Goal: Transaction & Acquisition: Book appointment/travel/reservation

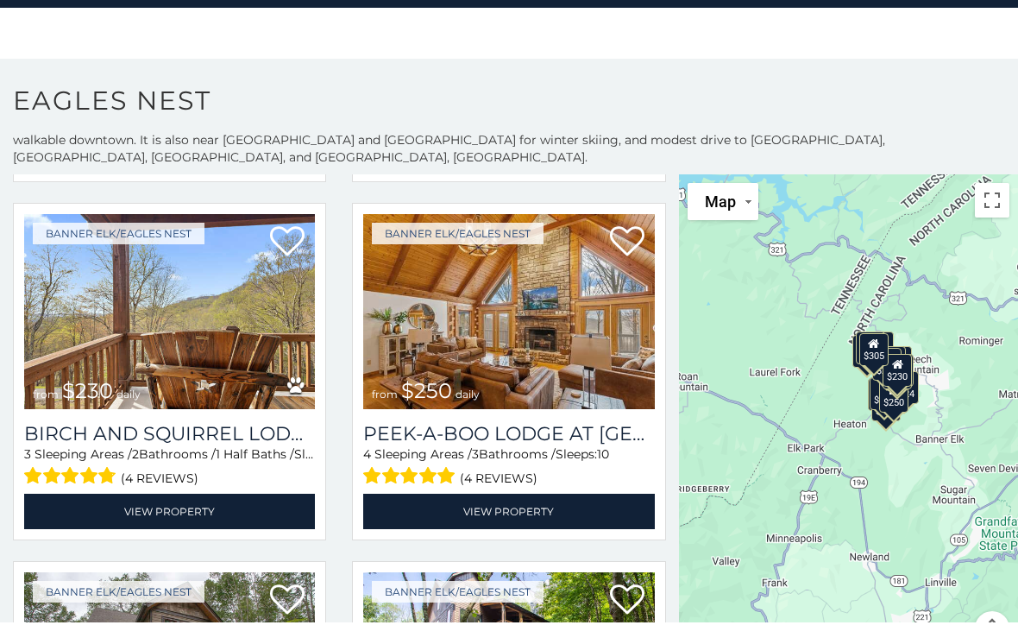
scroll to position [1840, 0]
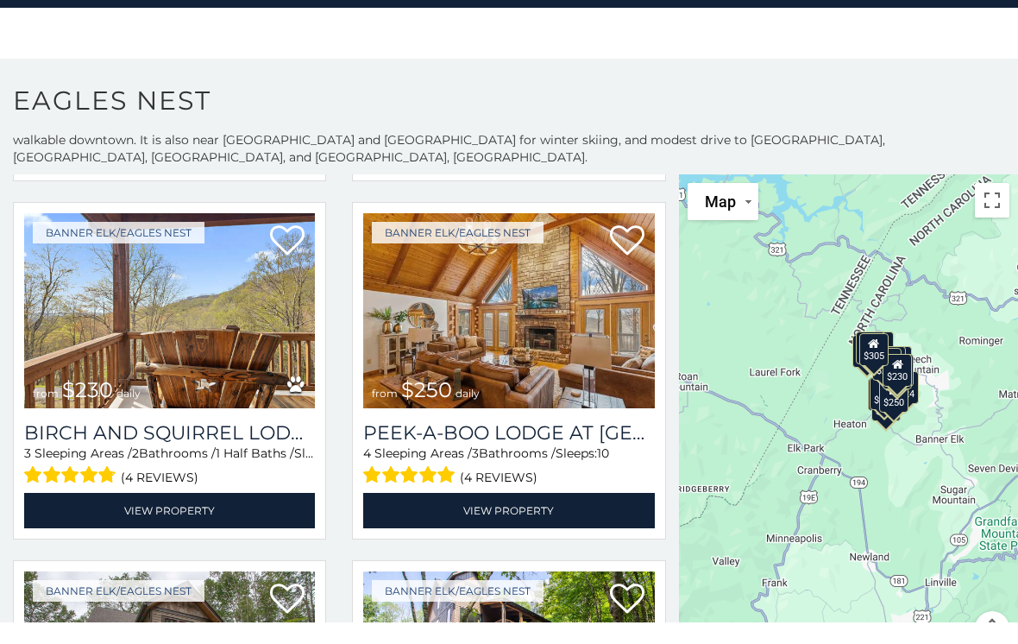
click at [549, 514] on link "View Property" at bounding box center [508, 531] width 291 height 35
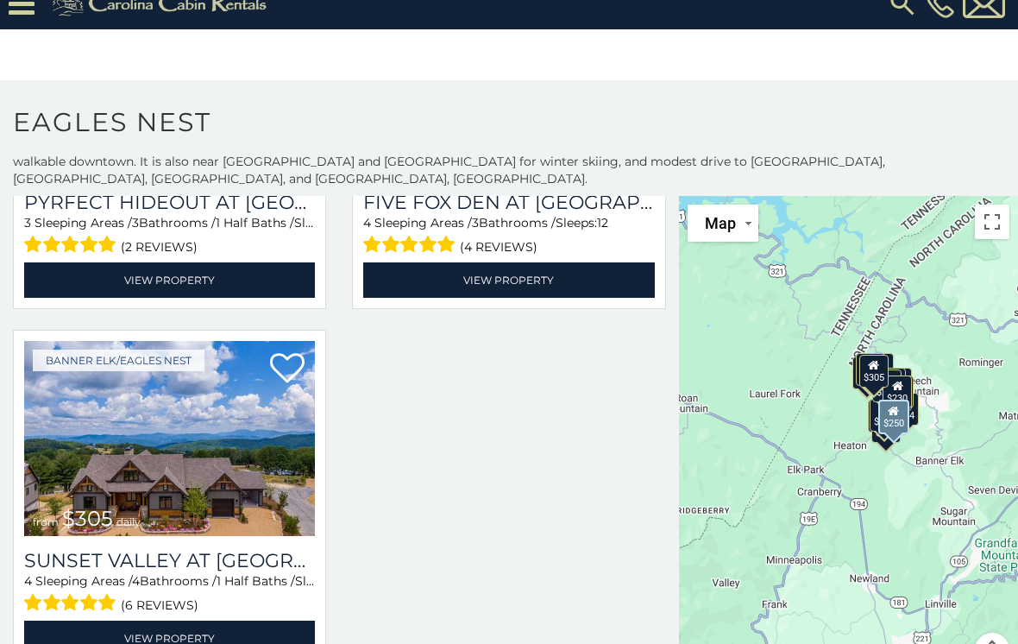
scroll to position [0, 0]
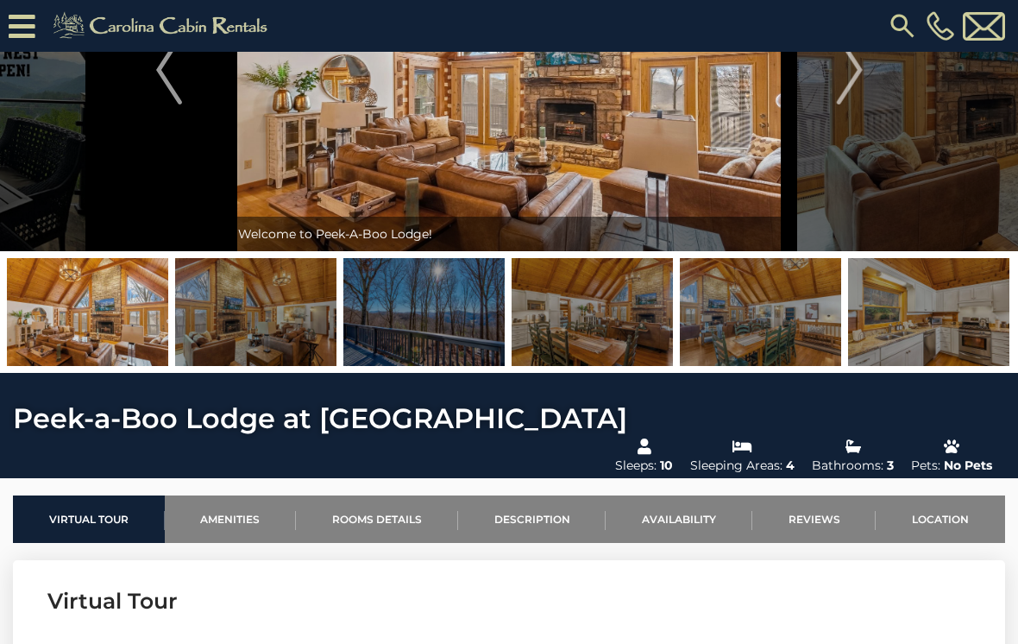
scroll to position [161, 0]
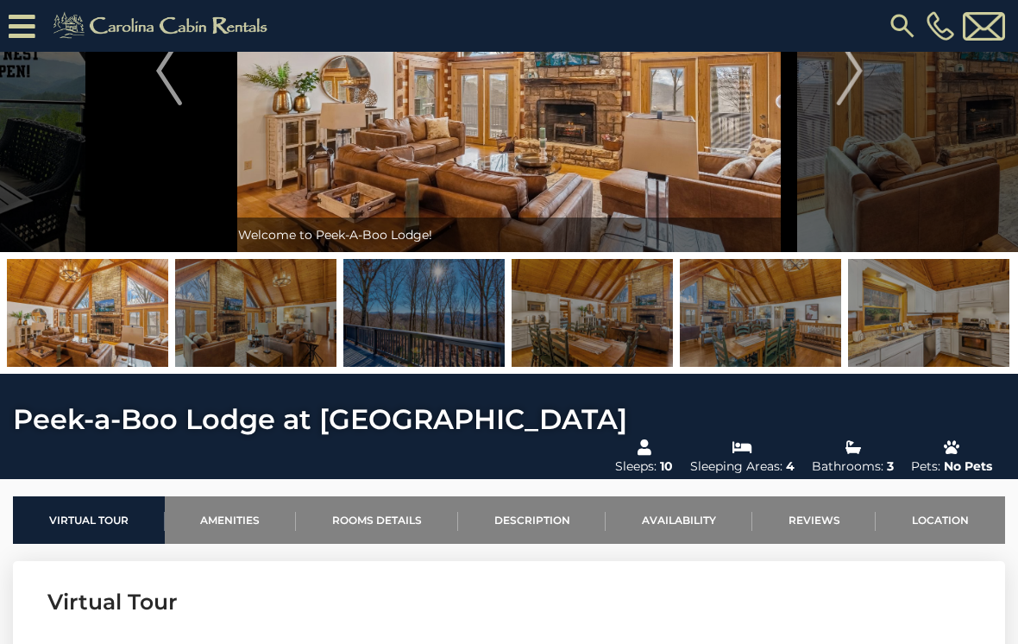
click at [839, 95] on img "Next" at bounding box center [849, 70] width 26 height 69
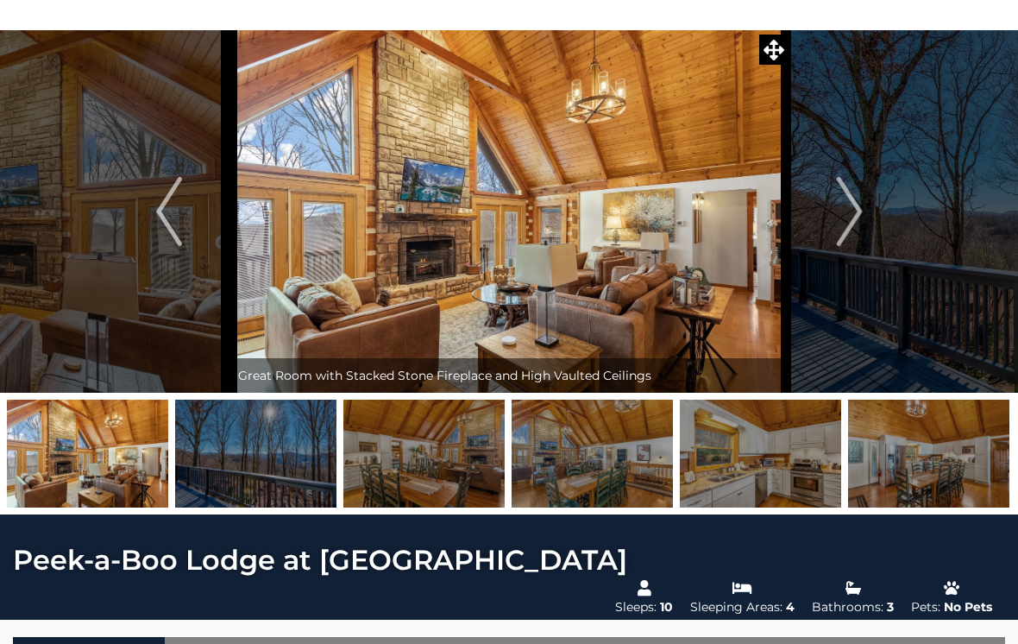
scroll to position [0, 0]
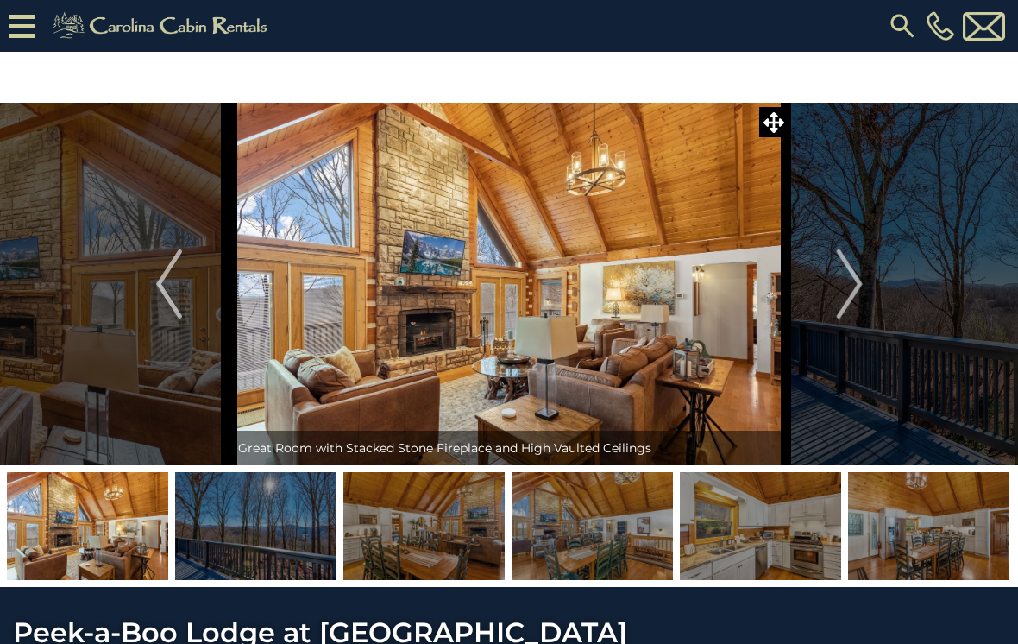
click at [860, 276] on img "Next" at bounding box center [849, 283] width 26 height 69
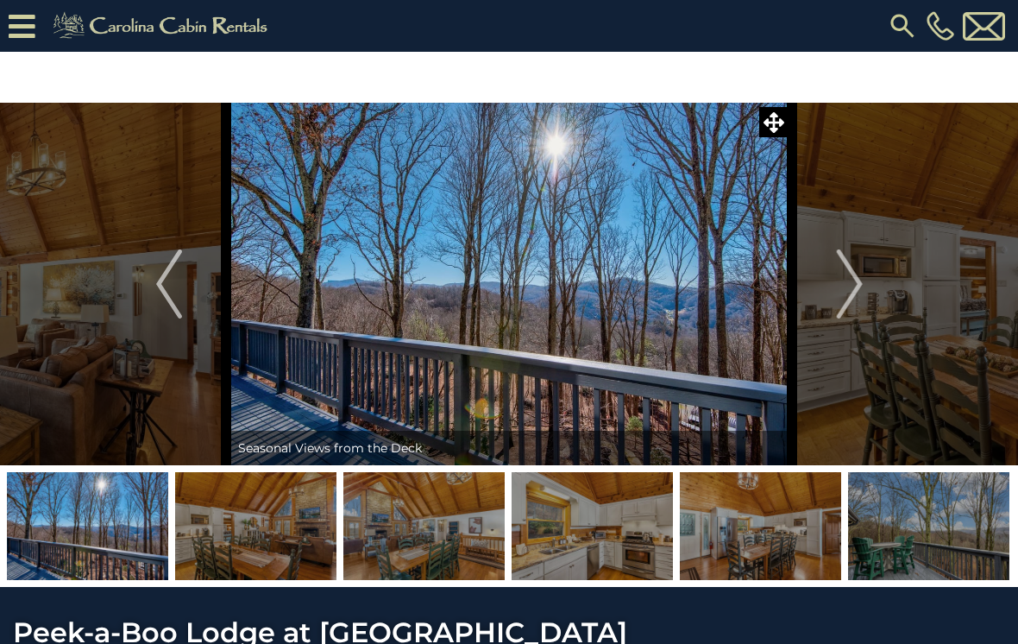
click at [852, 280] on img "Next" at bounding box center [849, 283] width 26 height 69
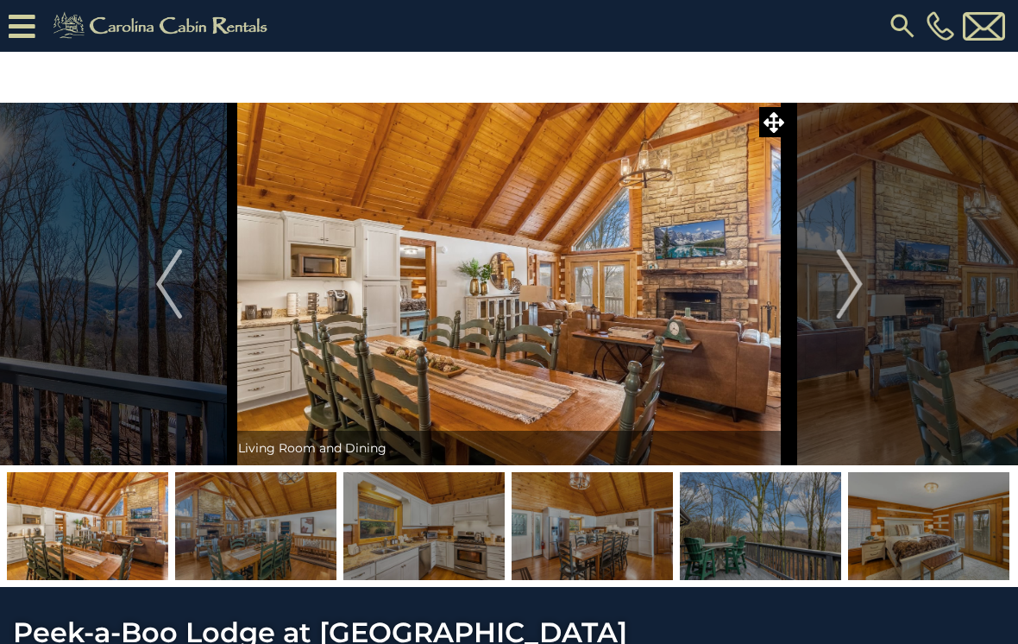
click at [838, 280] on img "Next" at bounding box center [849, 283] width 26 height 69
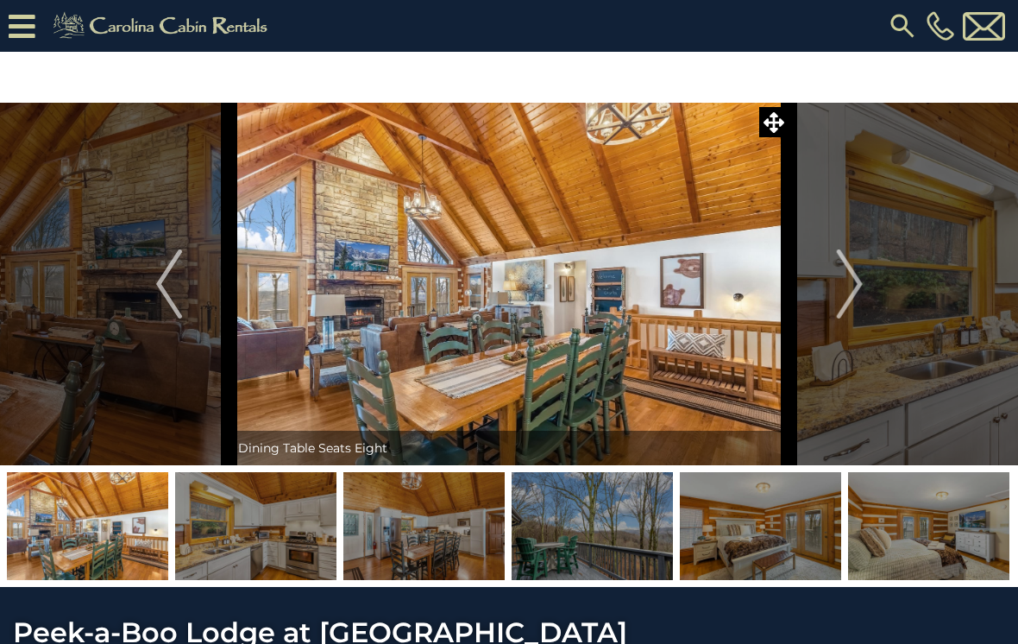
click at [856, 284] on img "Next" at bounding box center [849, 283] width 26 height 69
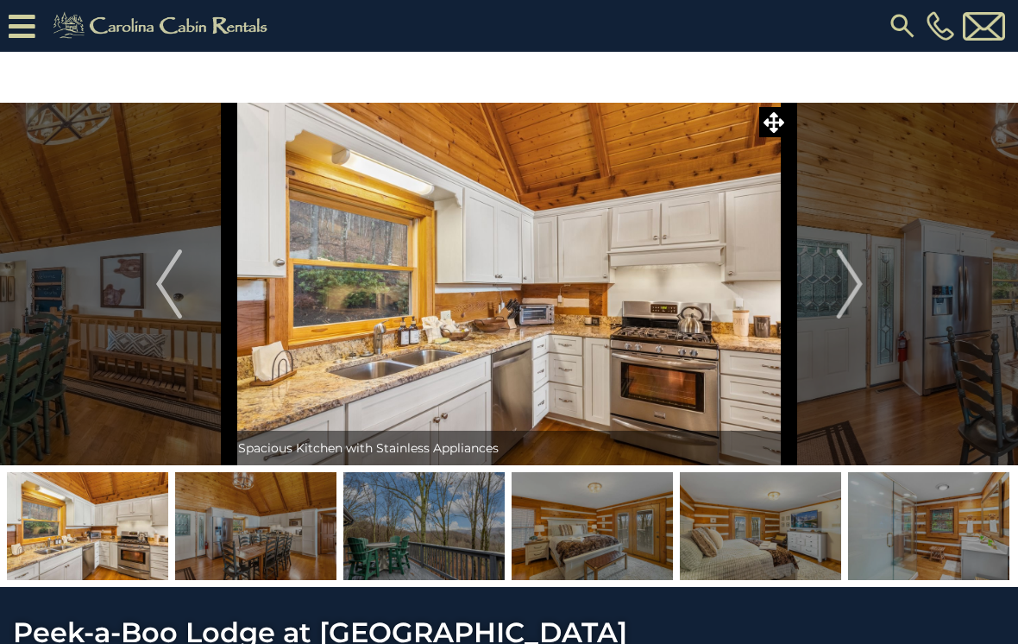
click at [848, 280] on img "Next" at bounding box center [849, 283] width 26 height 69
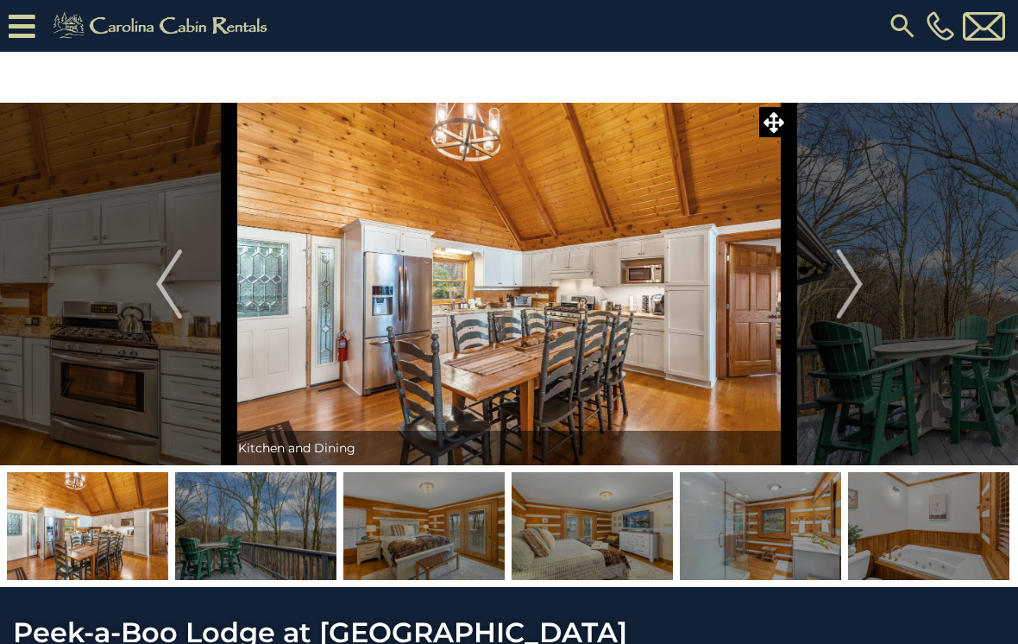
click at [833, 287] on button "Next" at bounding box center [849, 284] width 121 height 362
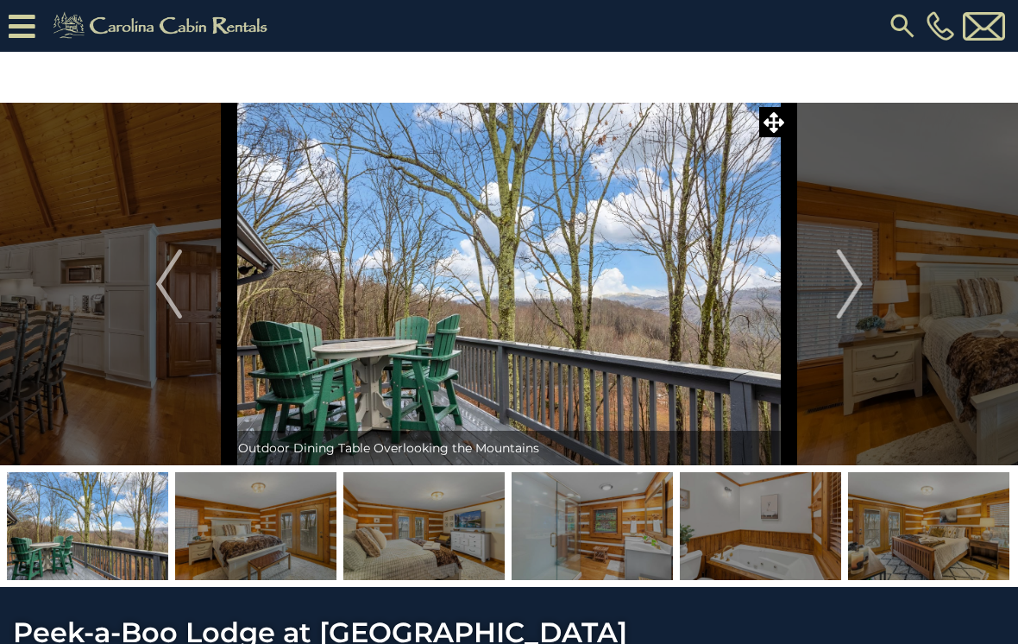
click at [839, 280] on img "Next" at bounding box center [849, 283] width 26 height 69
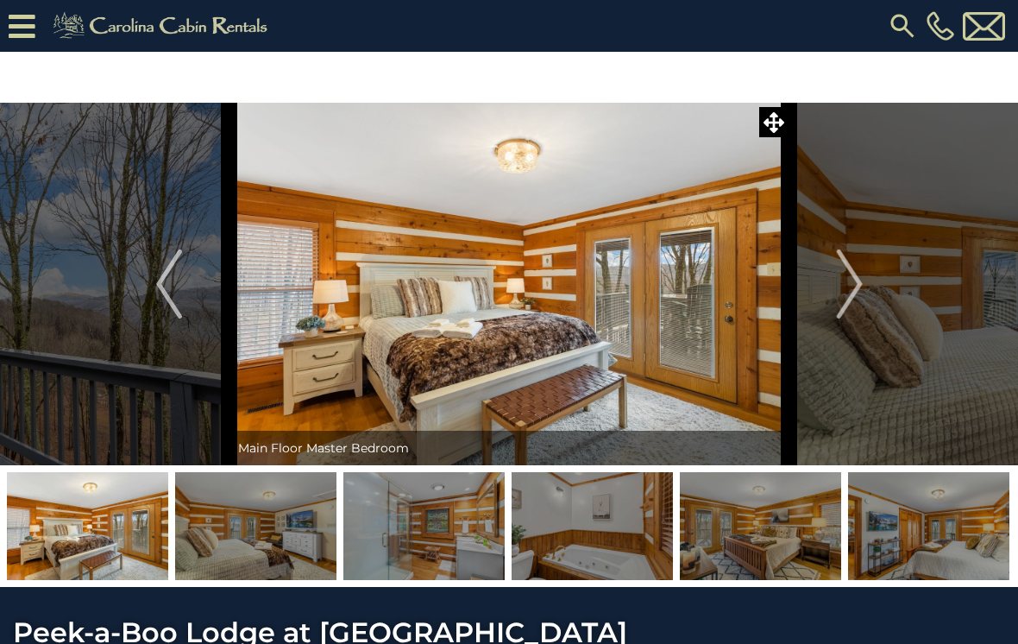
click at [838, 282] on img "Next" at bounding box center [849, 283] width 26 height 69
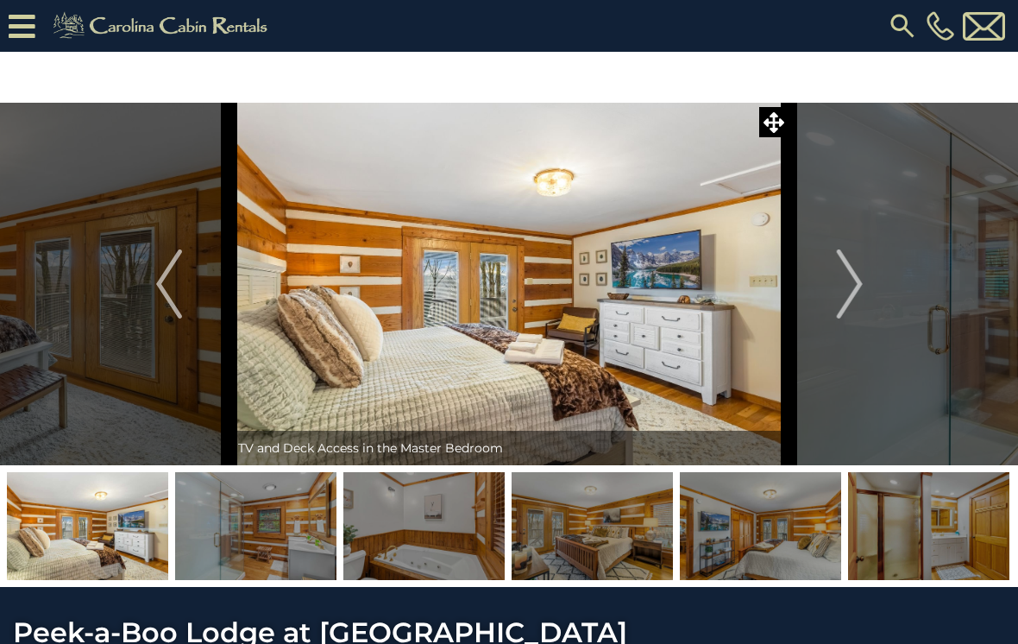
click at [842, 286] on img "Next" at bounding box center [849, 283] width 26 height 69
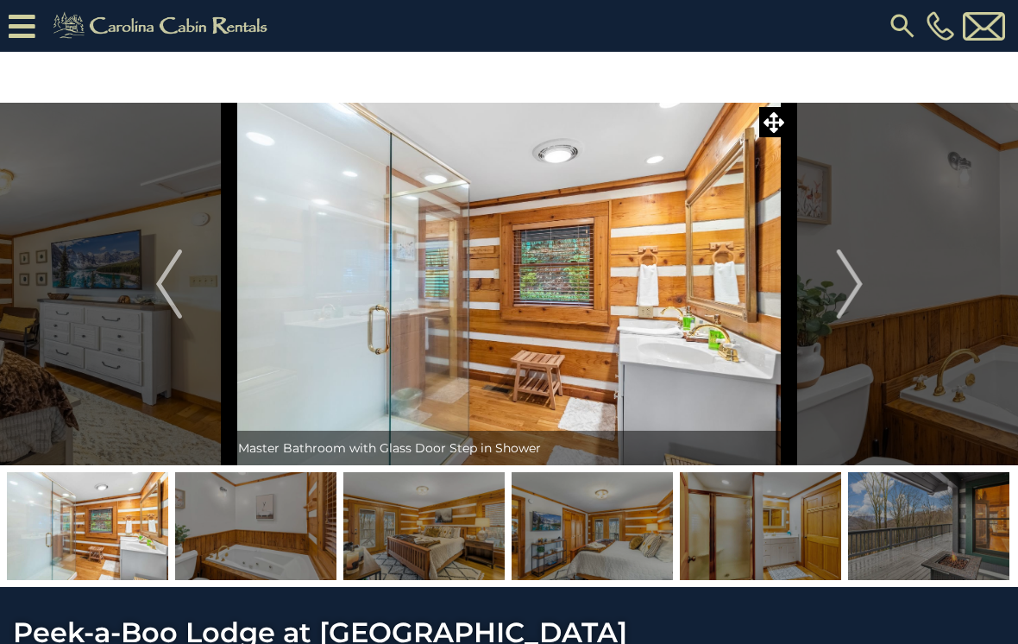
click at [851, 293] on img "Next" at bounding box center [849, 283] width 26 height 69
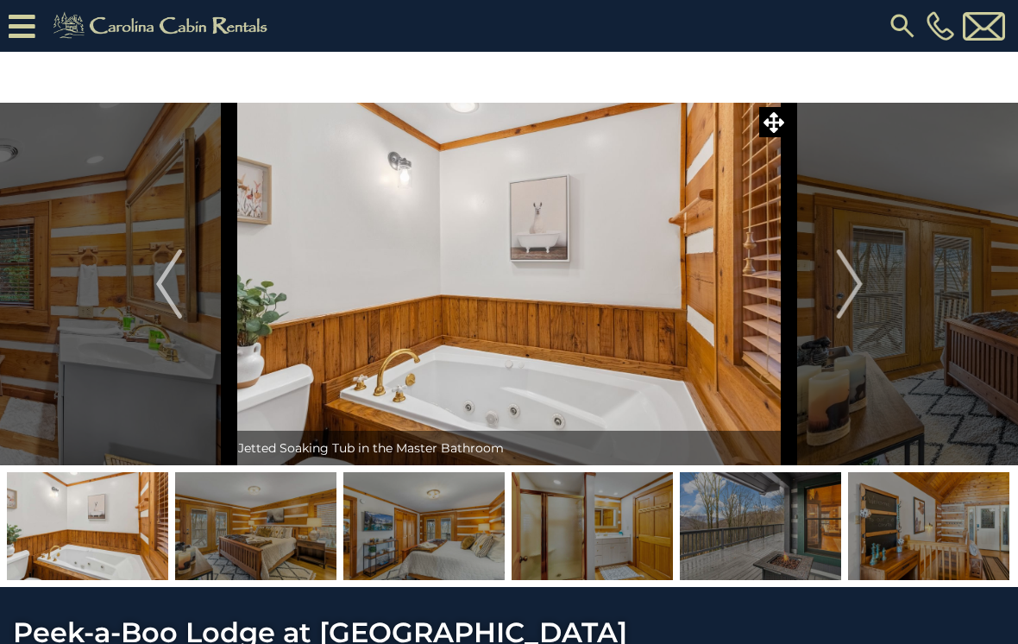
click at [845, 290] on img "Next" at bounding box center [849, 283] width 26 height 69
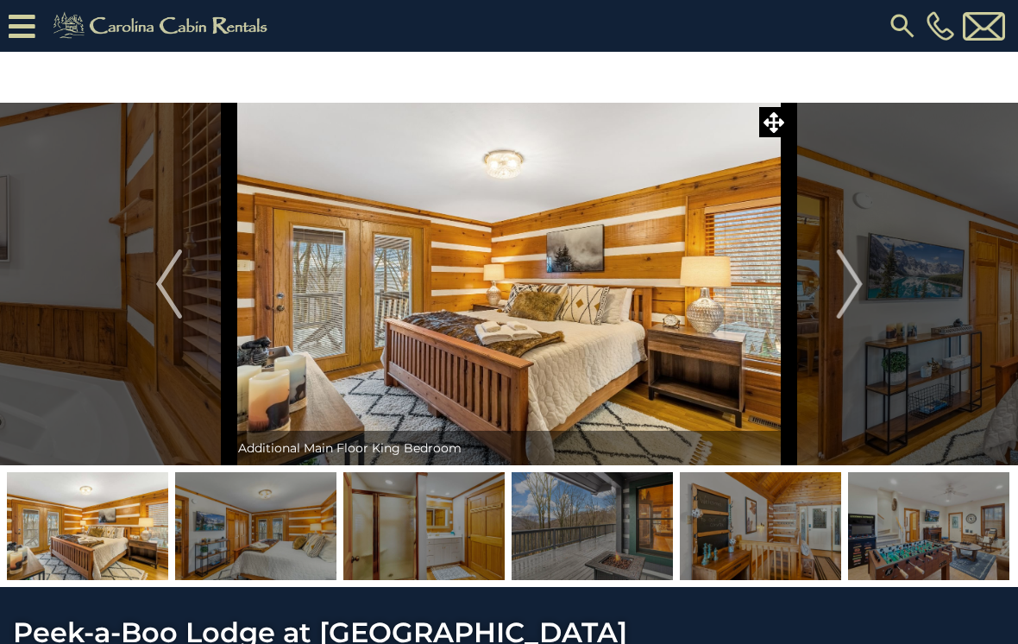
click at [850, 289] on img "Next" at bounding box center [849, 283] width 26 height 69
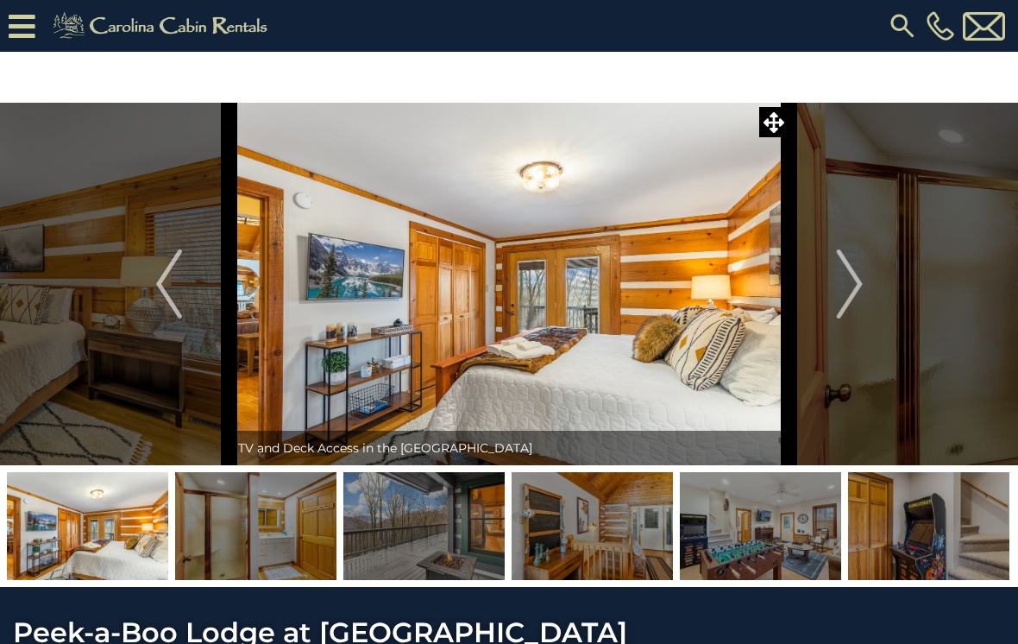
click at [835, 292] on button "Next" at bounding box center [849, 284] width 121 height 362
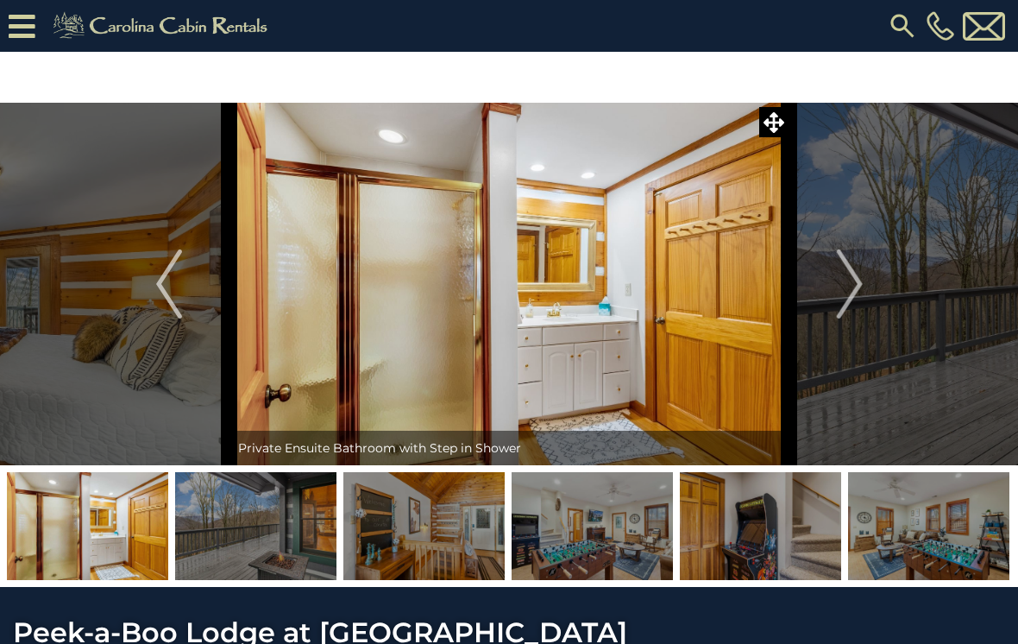
click at [851, 286] on img "Next" at bounding box center [849, 283] width 26 height 69
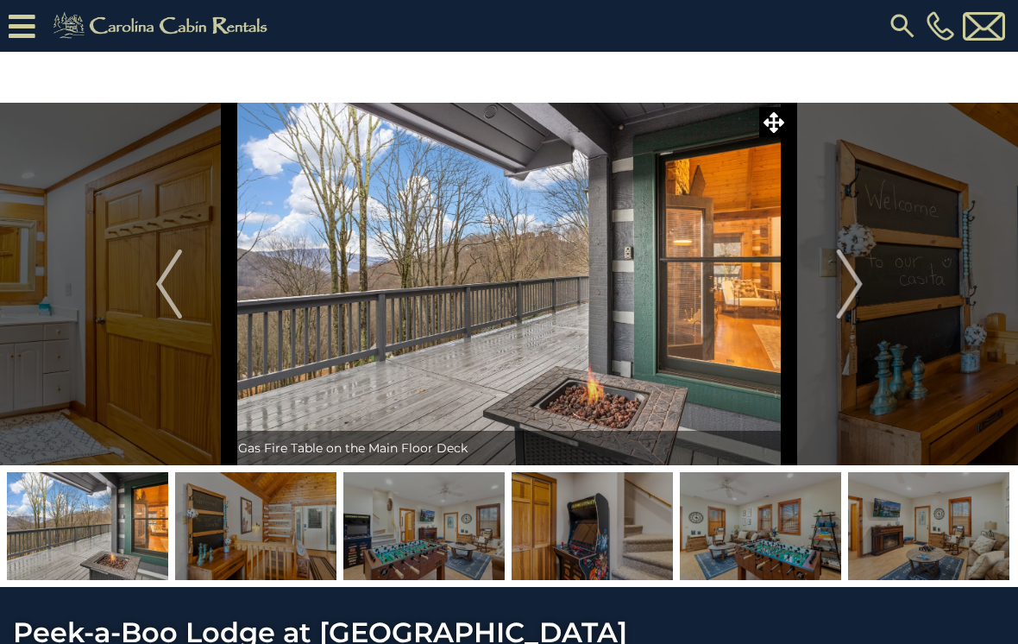
click at [854, 280] on img "Next" at bounding box center [849, 283] width 26 height 69
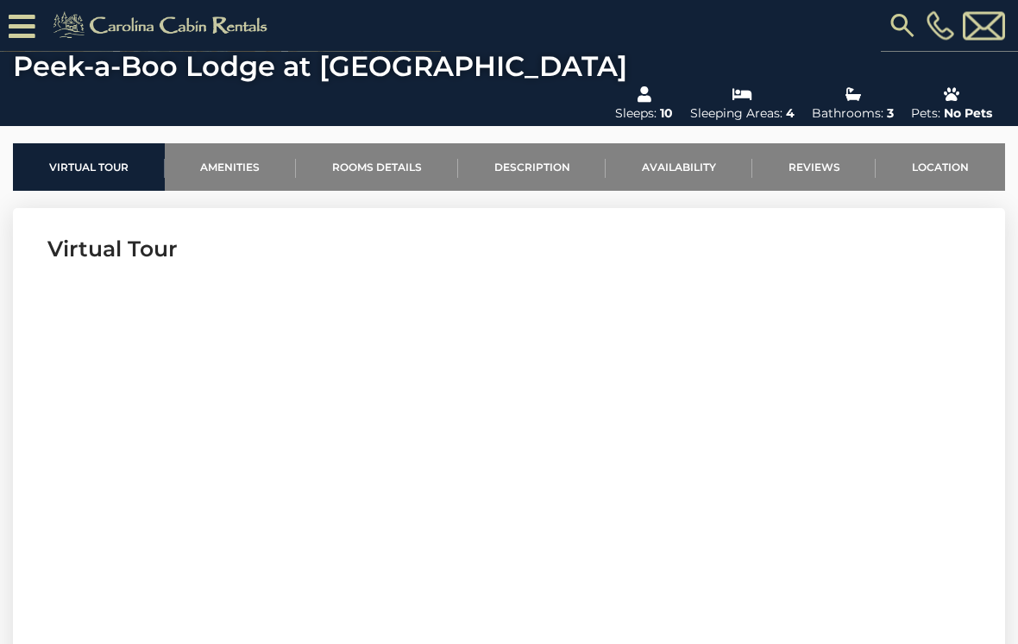
scroll to position [470, 0]
